Goal: Find specific page/section: Find specific page/section

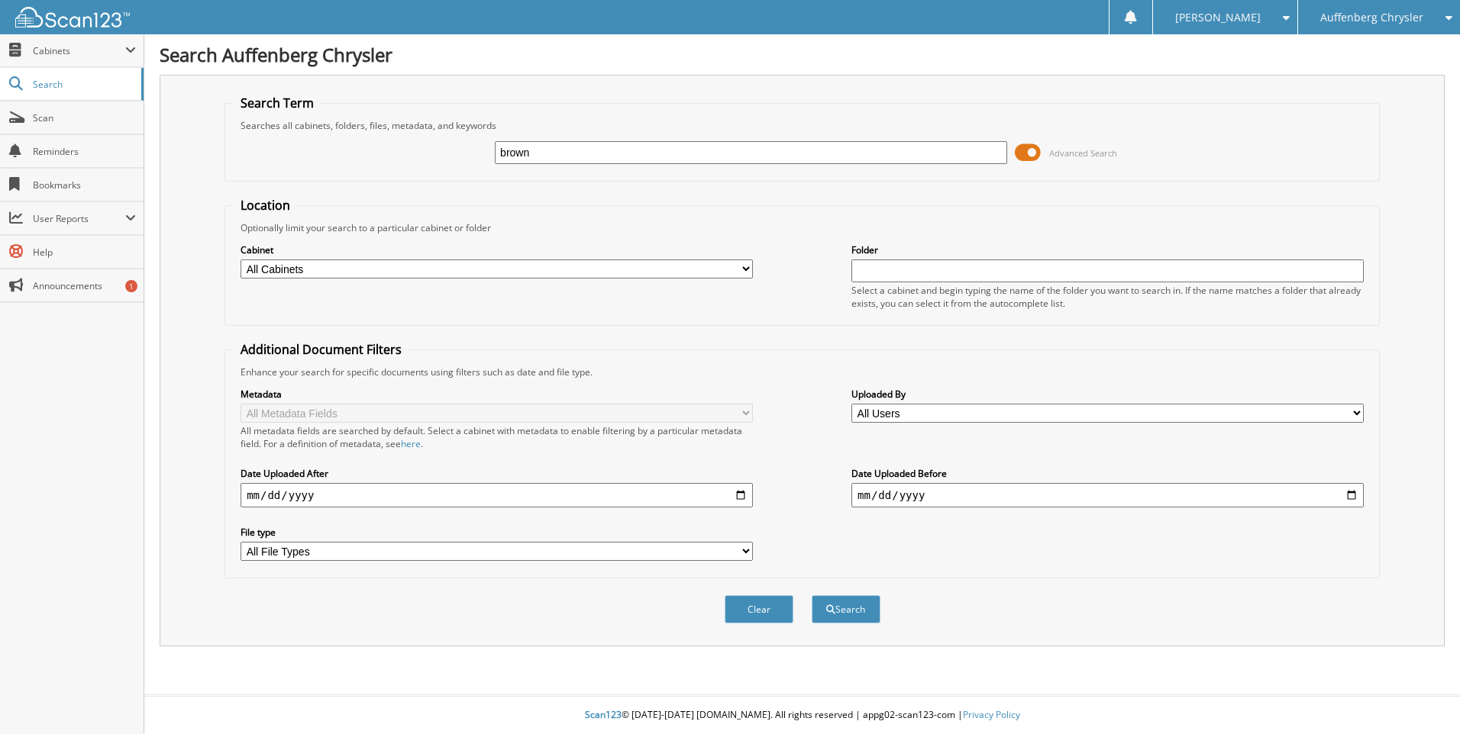
type input "brown"
click at [812, 595] on button "Search" at bounding box center [846, 609] width 69 height 28
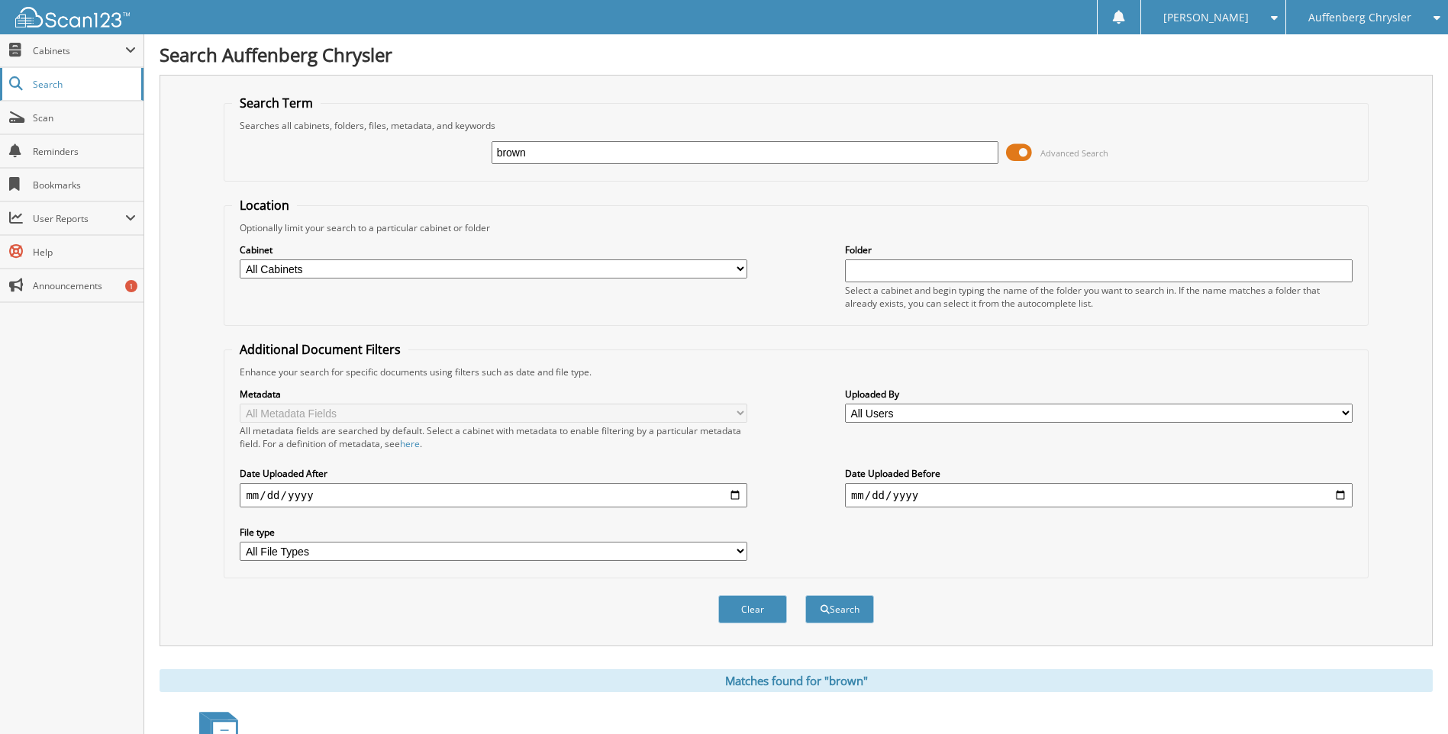
click at [60, 84] on span "Search" at bounding box center [83, 84] width 101 height 13
click at [1377, 17] on span "Auffenberg Chrysler" at bounding box center [1360, 17] width 103 height 9
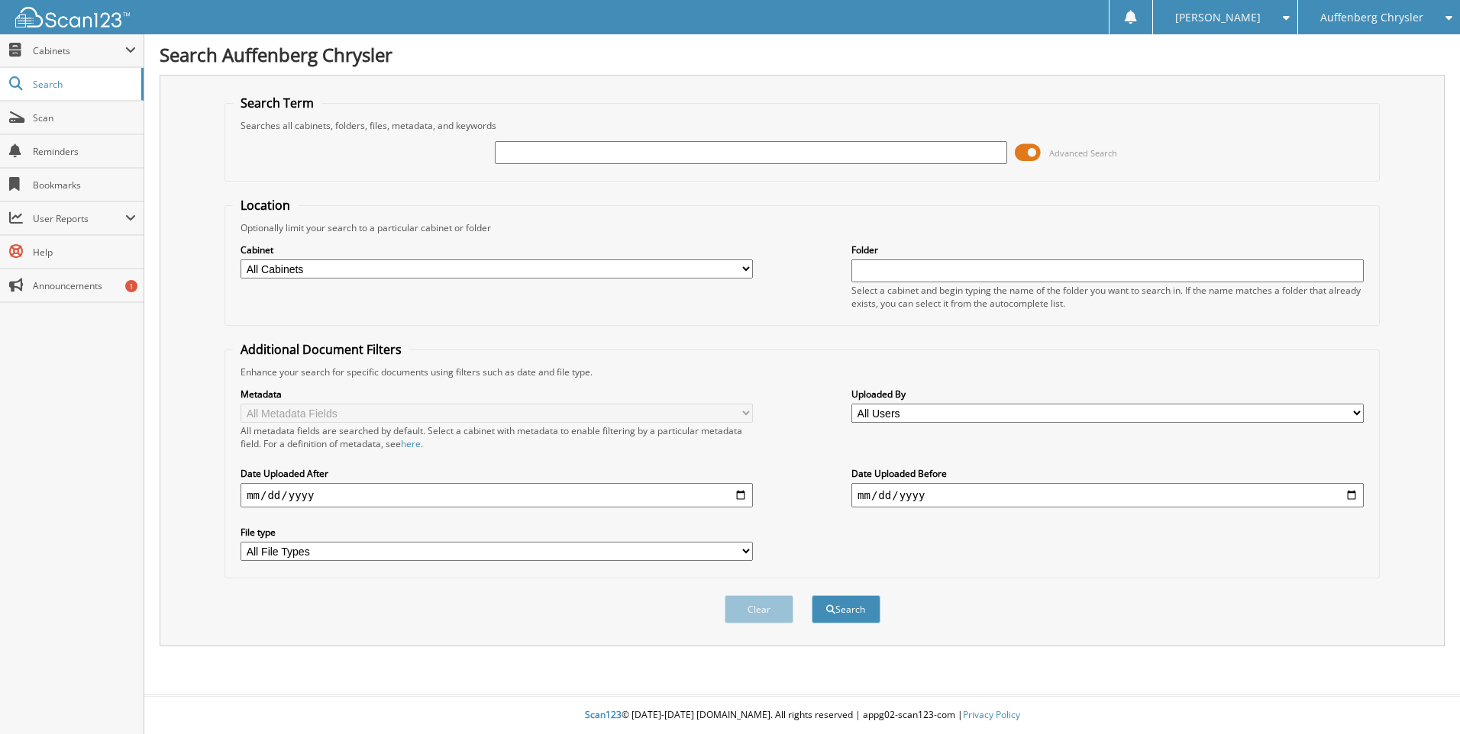
click at [1413, 24] on div "Auffenberg Chrysler" at bounding box center [1378, 17] width 147 height 34
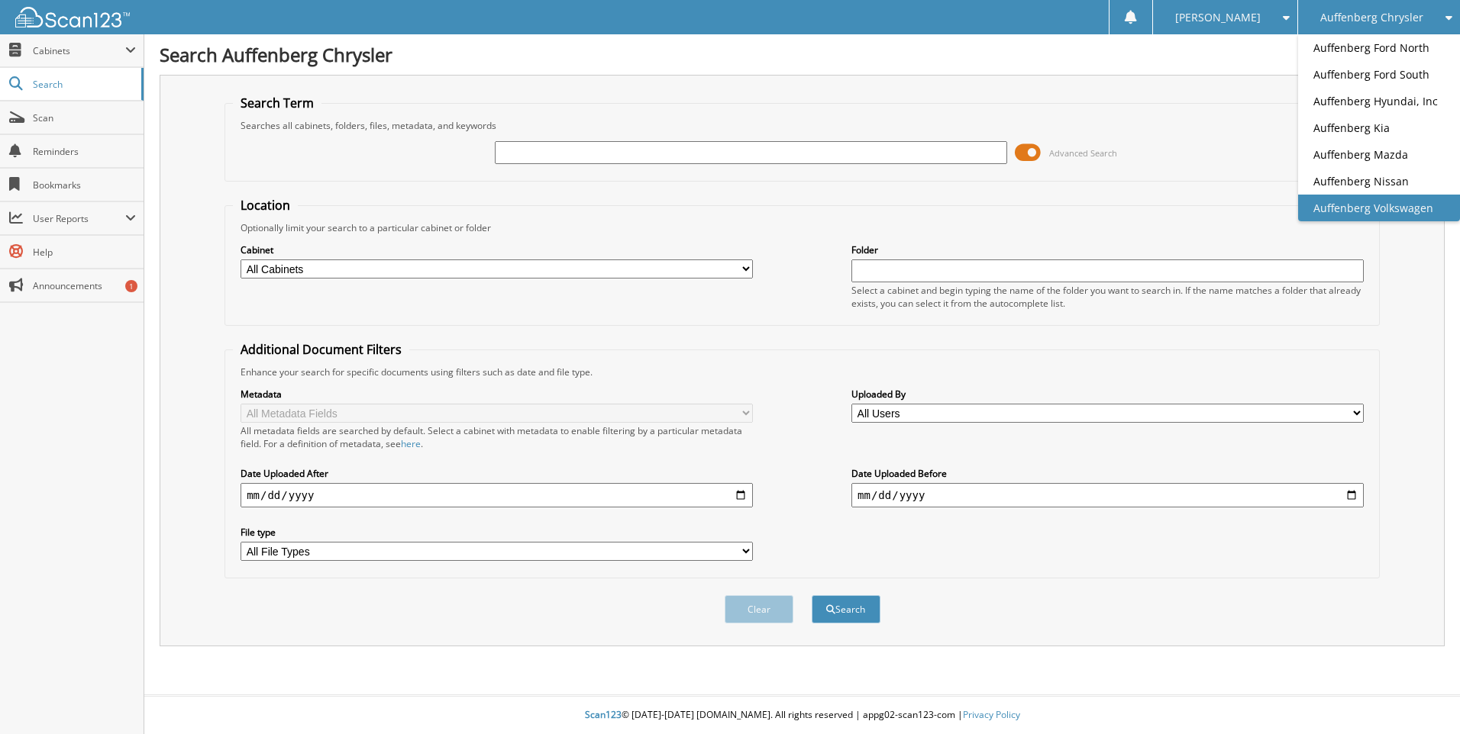
click at [1403, 204] on link "Auffenberg Volkswagen" at bounding box center [1379, 208] width 162 height 27
